Goal: Transaction & Acquisition: Purchase product/service

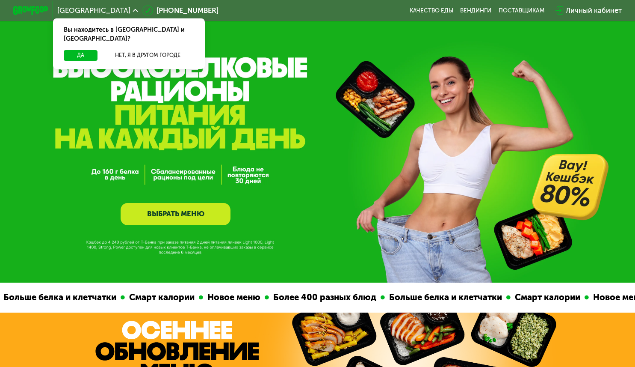
click at [190, 216] on link "ВЫБРАТЬ МЕНЮ" at bounding box center [176, 214] width 110 height 22
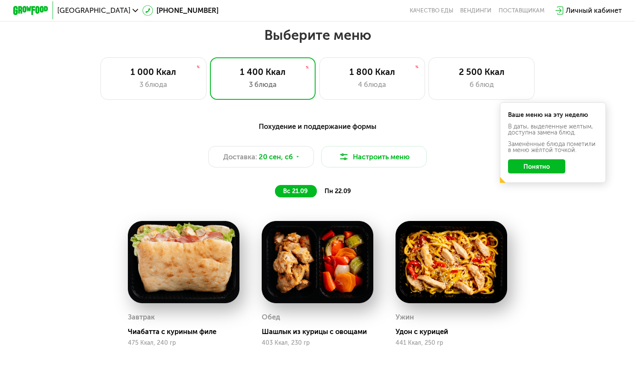
scroll to position [558, 0]
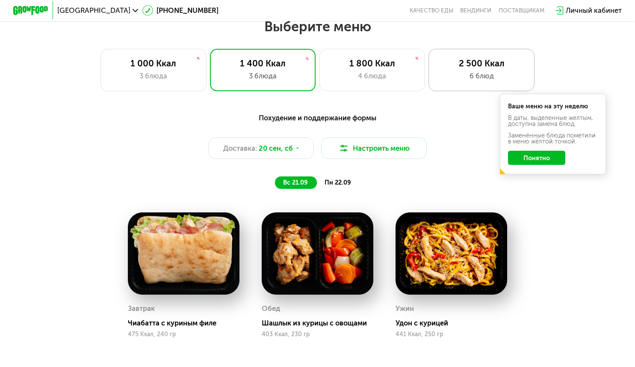
click at [500, 72] on div "2 500 Ккал 6 блюд" at bounding box center [482, 70] width 106 height 42
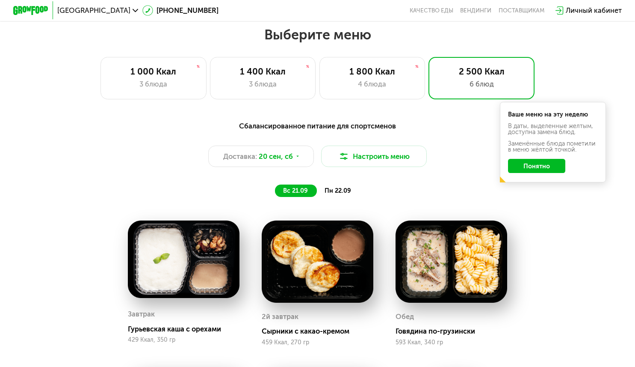
scroll to position [548, 0]
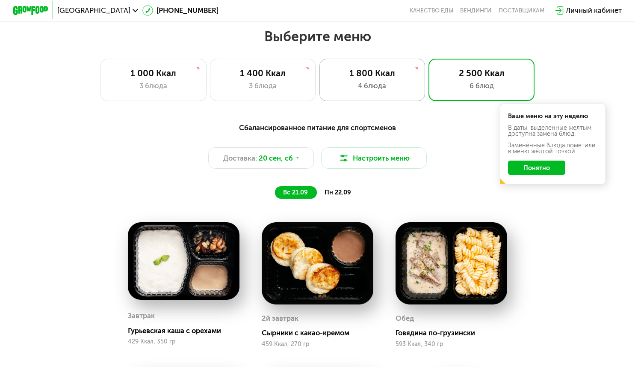
click at [395, 74] on div "1 800 Ккал" at bounding box center [372, 73] width 87 height 11
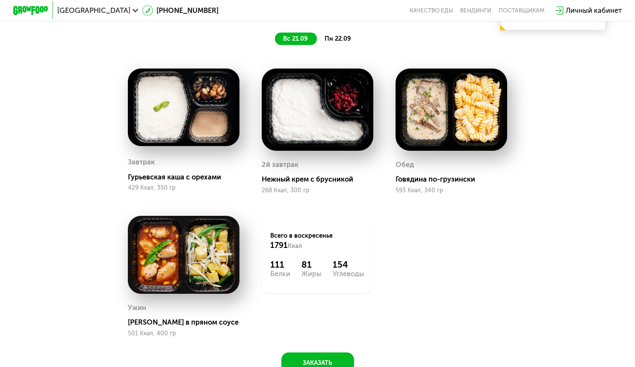
scroll to position [702, 0]
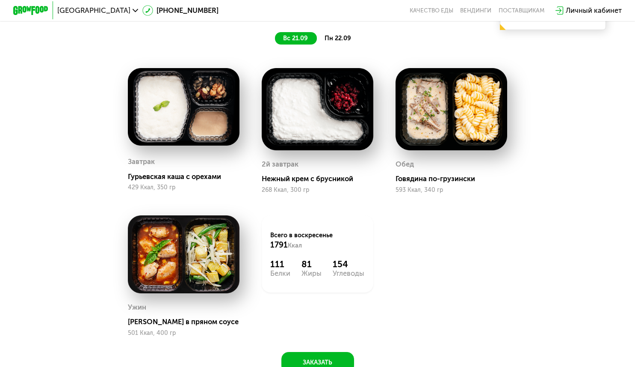
click at [341, 42] on span "пн 22.09" at bounding box center [338, 38] width 27 height 8
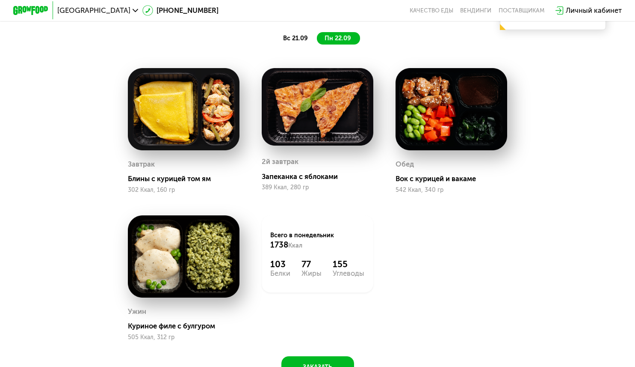
click at [300, 42] on span "вс 21.09" at bounding box center [295, 38] width 25 height 8
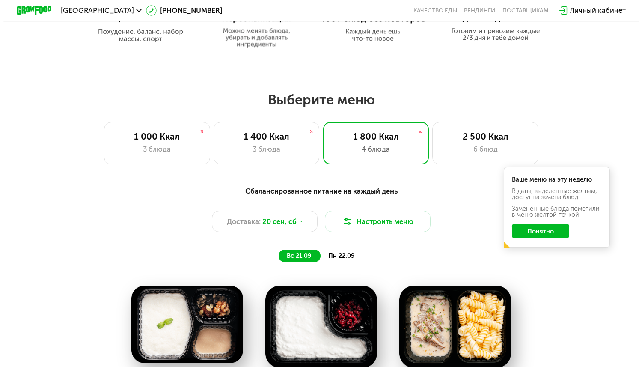
scroll to position [484, 0]
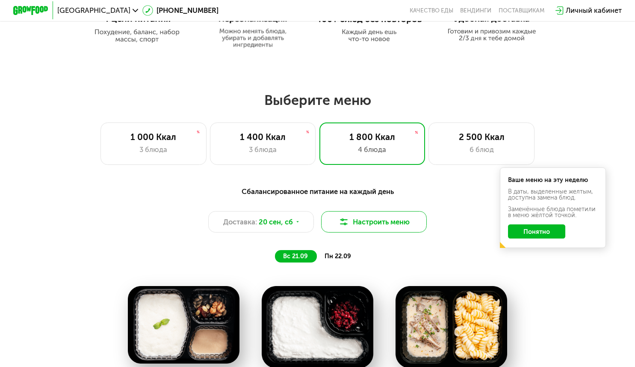
click at [372, 232] on button "Настроить меню" at bounding box center [374, 221] width 106 height 21
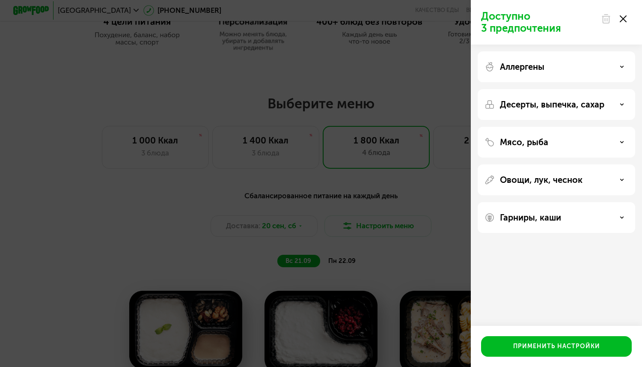
click at [561, 56] on div "Аллергены" at bounding box center [555, 66] width 157 height 31
click at [516, 68] on p "Аллергены" at bounding box center [522, 67] width 44 height 10
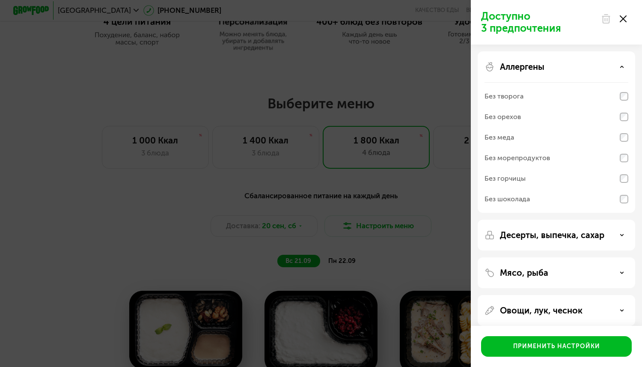
click at [516, 68] on p "Аллергены" at bounding box center [522, 67] width 44 height 10
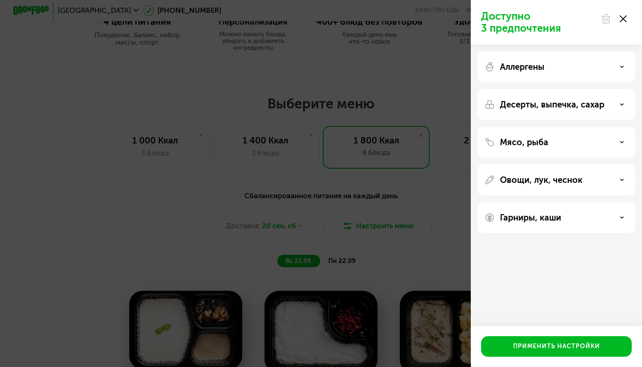
click at [532, 107] on p "Десерты, выпечка, сахар" at bounding box center [552, 104] width 104 height 10
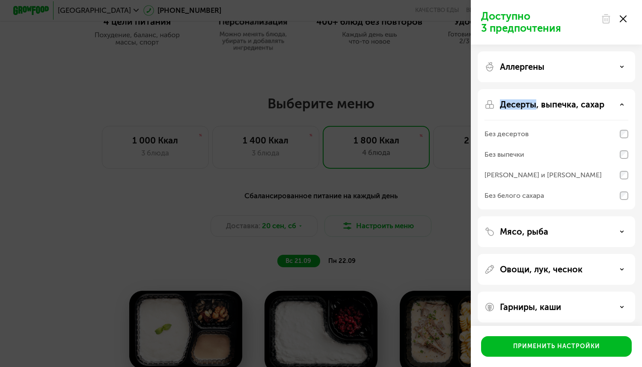
click at [532, 107] on p "Десерты, выпечка, сахар" at bounding box center [552, 104] width 104 height 10
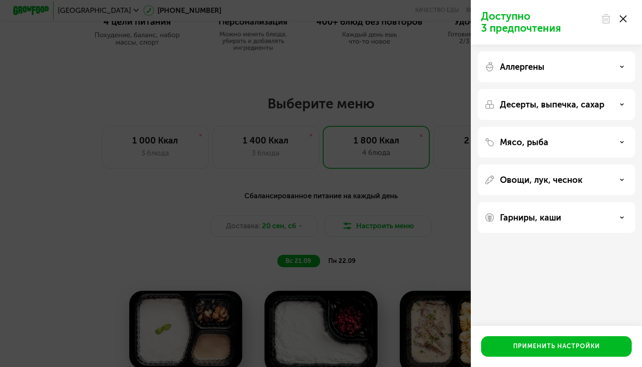
click at [539, 185] on div "Овощи, лук, чеснок" at bounding box center [555, 179] width 157 height 31
click at [524, 179] on p "Овощи, лук, чеснок" at bounding box center [541, 180] width 83 height 10
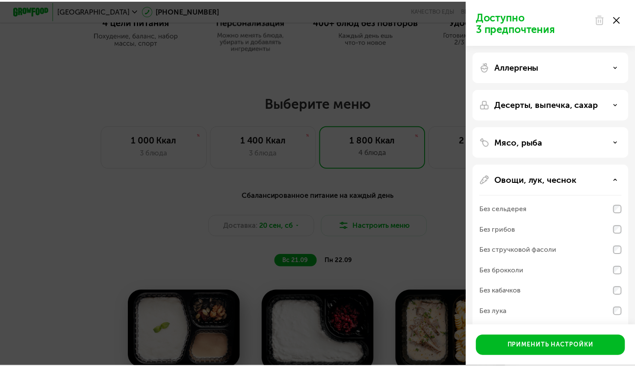
scroll to position [67, 0]
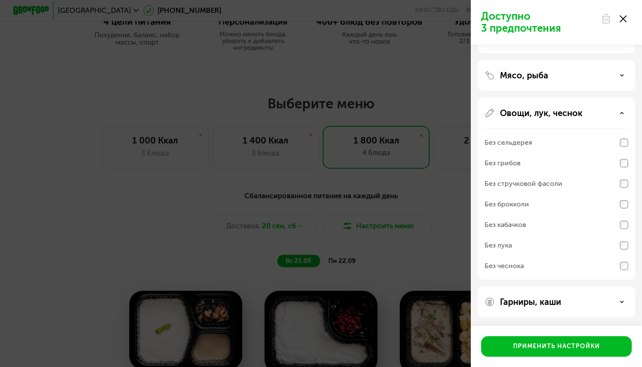
click at [567, 158] on div "Без грибов" at bounding box center [556, 163] width 144 height 21
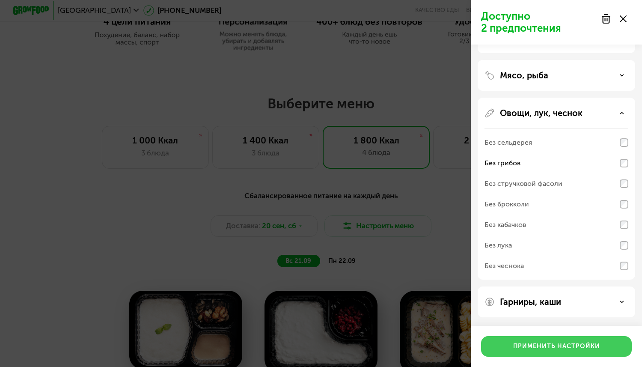
click at [556, 344] on div "Применить настройки" at bounding box center [556, 346] width 87 height 9
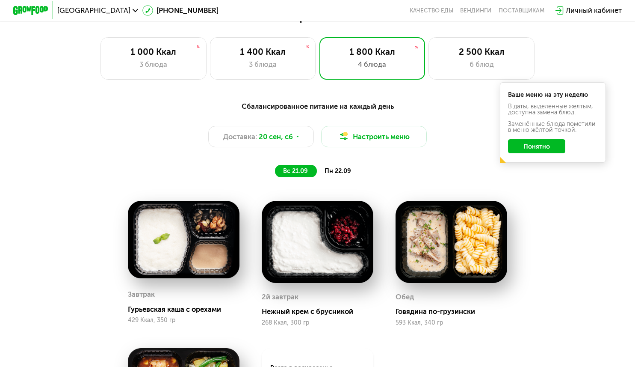
scroll to position [565, 0]
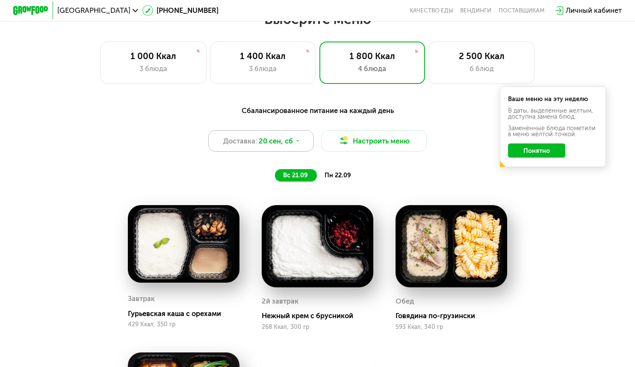
click at [287, 146] on span "20 сен, сб" at bounding box center [276, 141] width 34 height 11
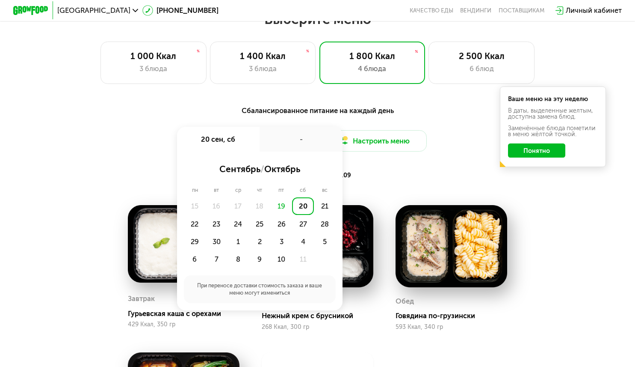
click at [277, 136] on div "-" at bounding box center [301, 139] width 83 height 25
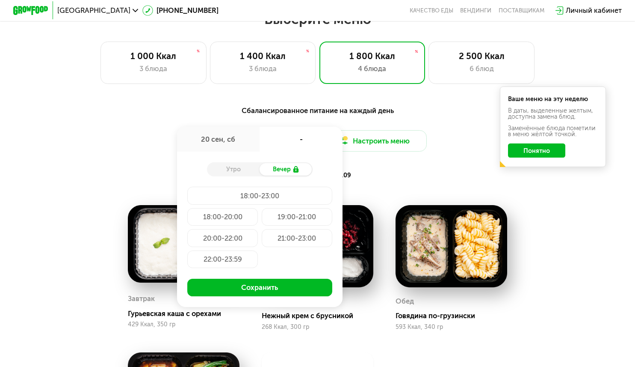
click at [240, 175] on div "Утро" at bounding box center [233, 169] width 53 height 12
click at [246, 173] on div "Утро" at bounding box center [233, 169] width 53 height 12
click at [463, 172] on div "Сбалансированное питание на каждый день Доставка: [DATE] сен, сб - Утро Вечер 1…" at bounding box center [317, 143] width 522 height 76
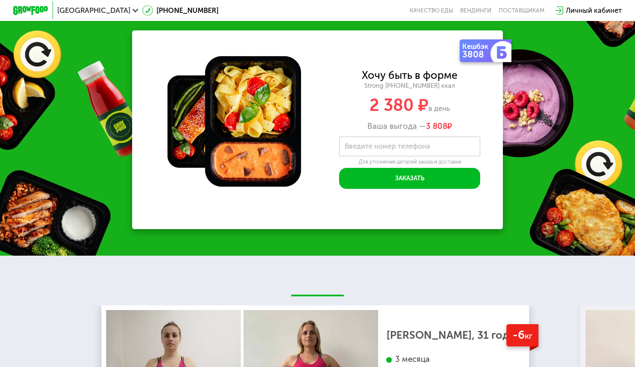
scroll to position [1142, 0]
